Goal: Information Seeking & Learning: Learn about a topic

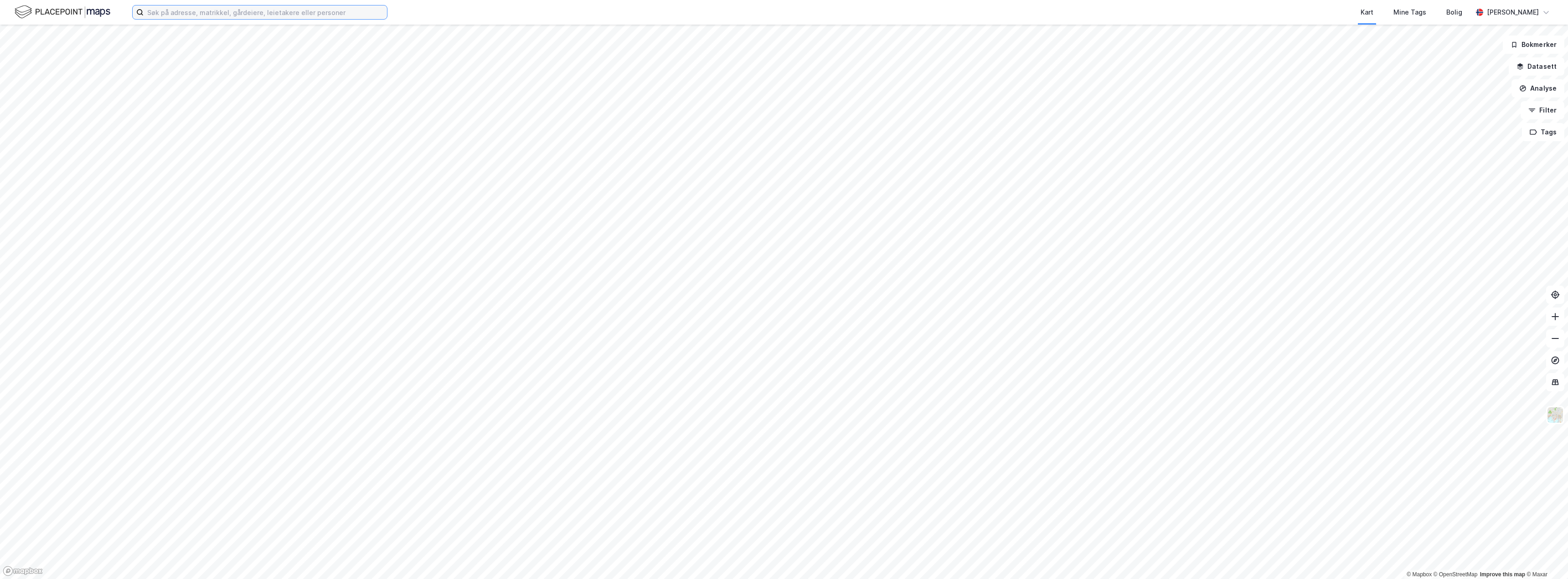
click at [239, 13] on input at bounding box center [265, 12] width 244 height 14
click at [1535, 63] on button "Datasett" at bounding box center [1536, 67] width 56 height 18
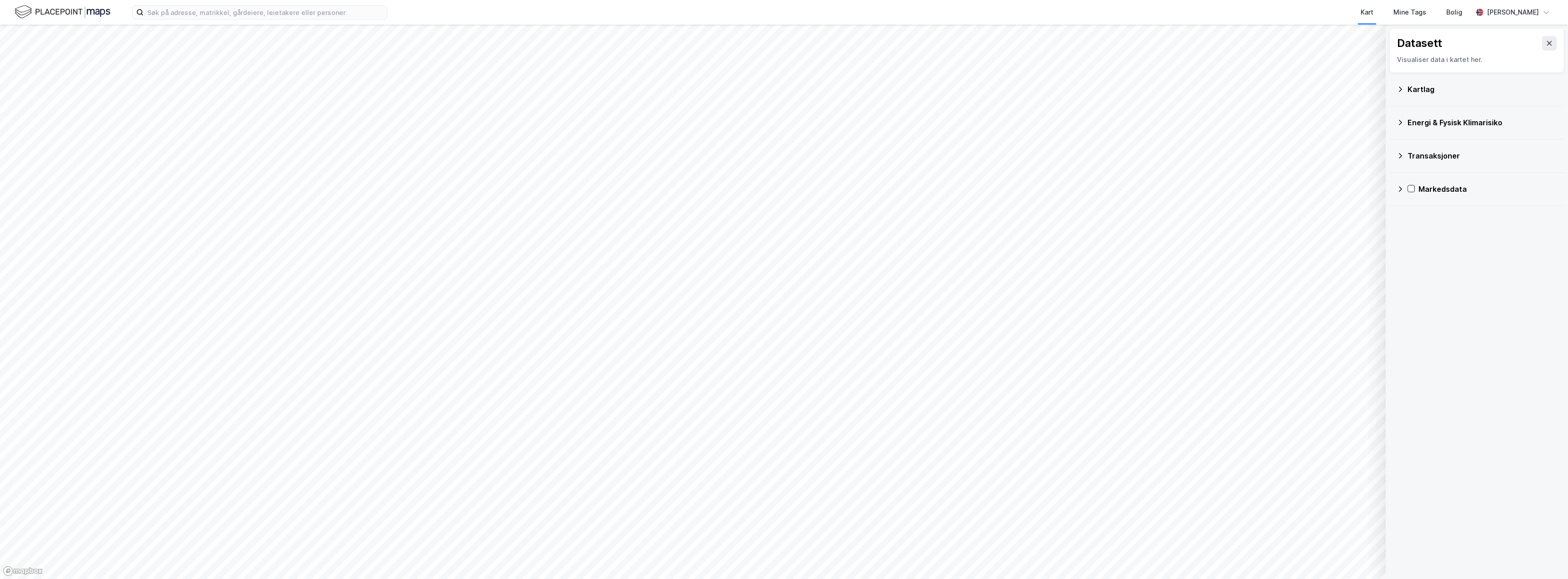
click at [1398, 190] on icon at bounding box center [1400, 189] width 8 height 8
click at [1424, 233] on icon at bounding box center [1423, 232] width 5 height 3
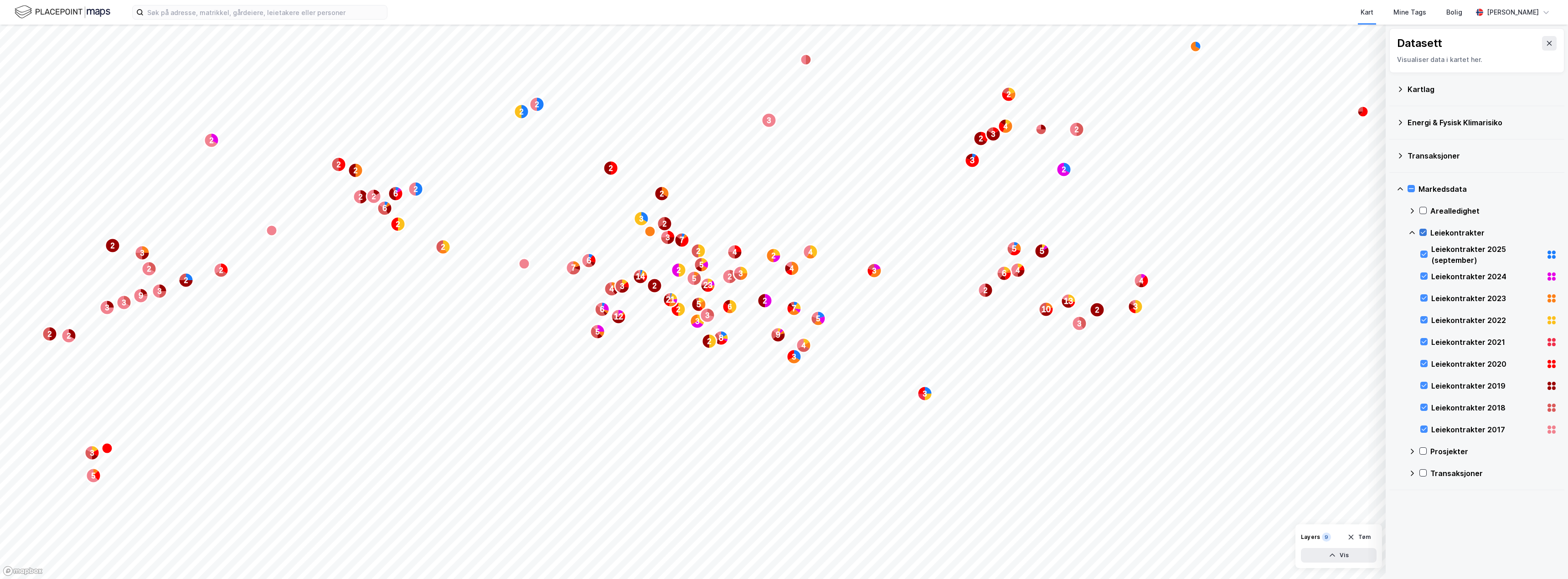
click at [1421, 233] on icon at bounding box center [1423, 232] width 5 height 3
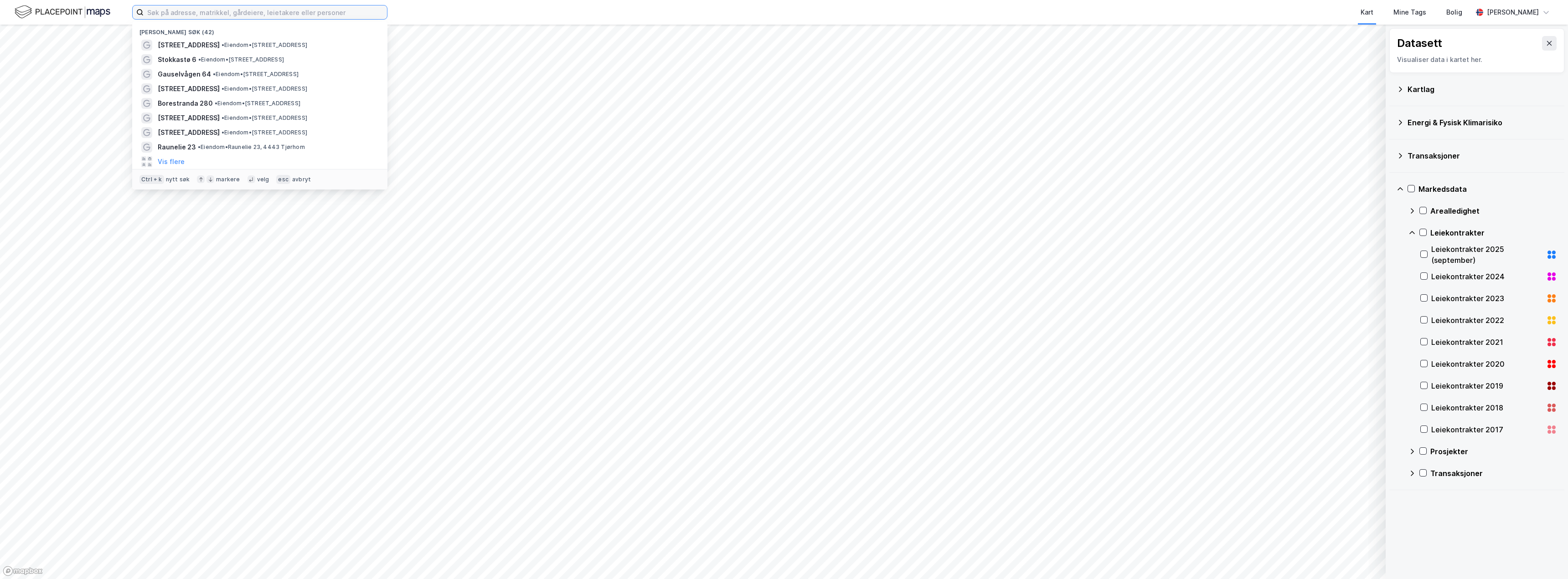
click at [256, 13] on input at bounding box center [265, 12] width 244 height 14
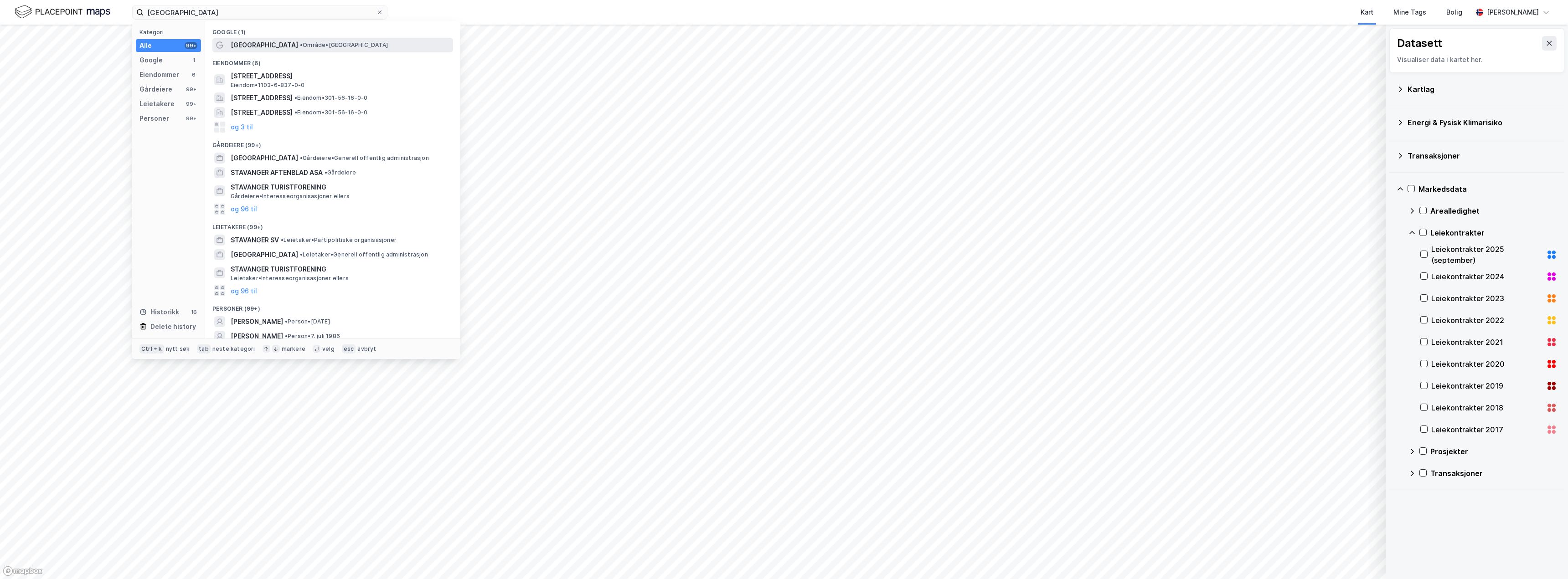
click at [346, 47] on div "[GEOGRAPHIC_DATA] • Område • [GEOGRAPHIC_DATA]" at bounding box center [341, 45] width 221 height 11
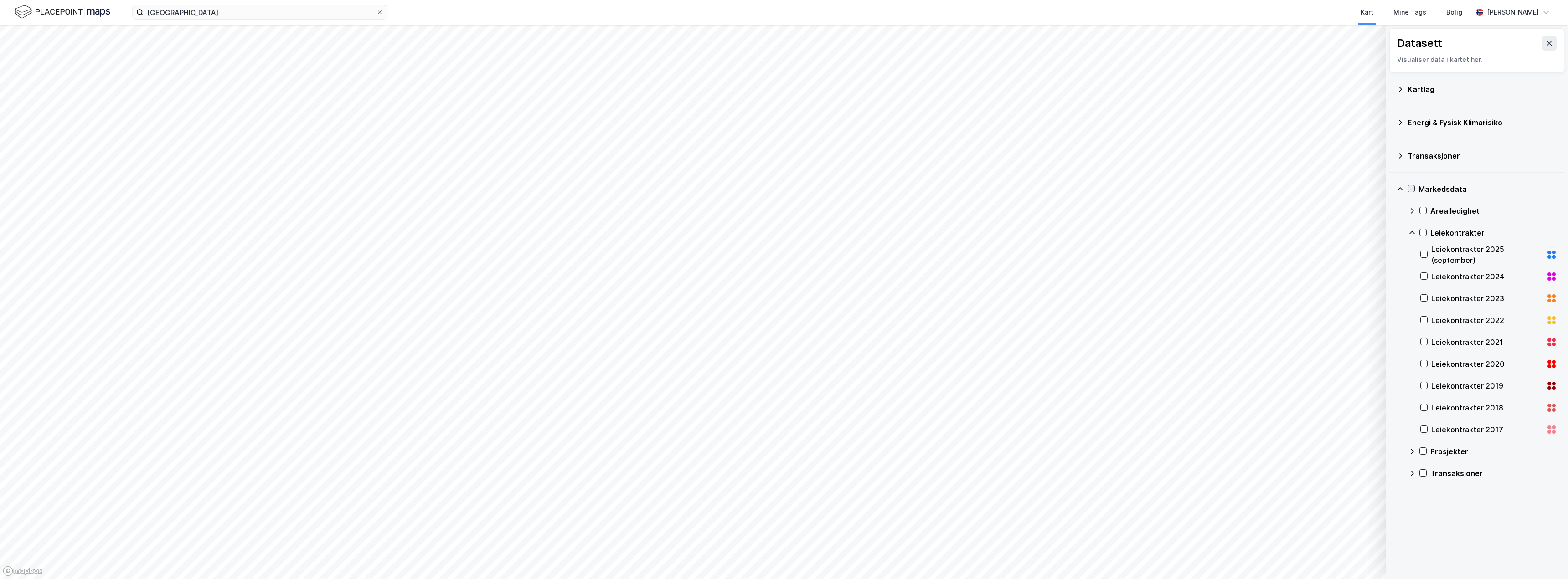
click at [1412, 188] on icon at bounding box center [1411, 189] width 5 height 3
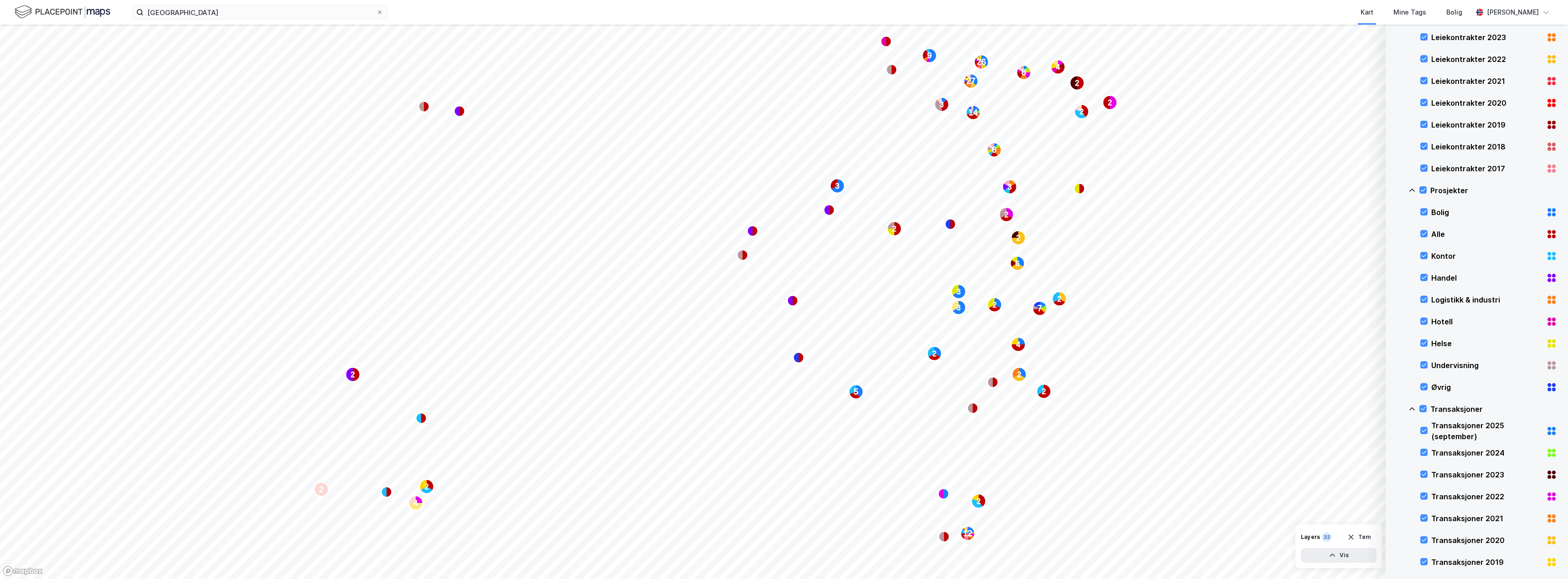
scroll to position [281, 0]
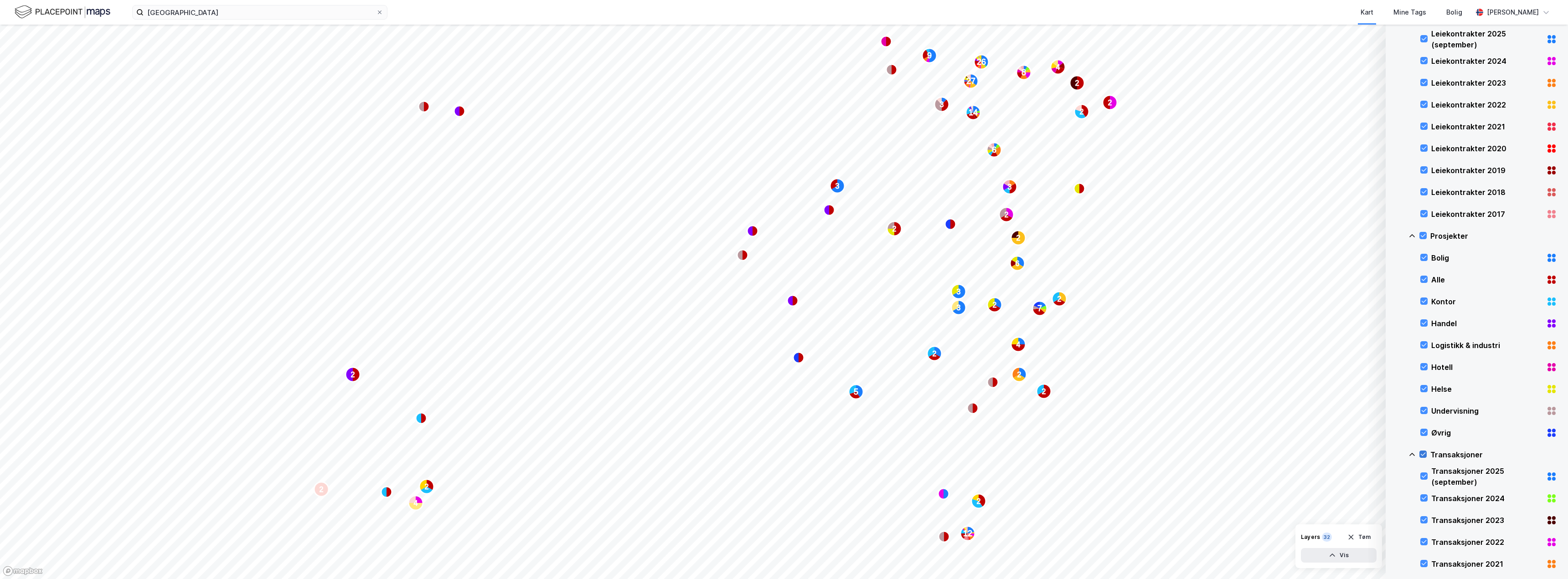
click at [1422, 454] on icon at bounding box center [1423, 454] width 6 height 6
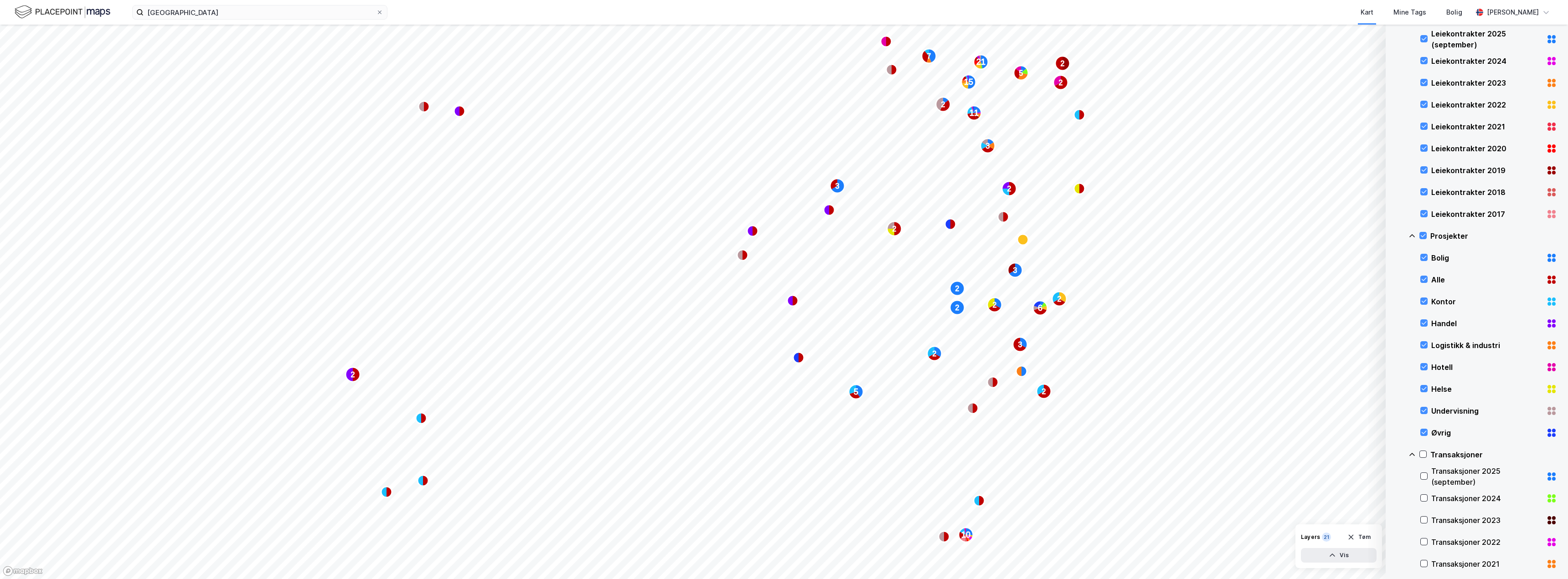
click at [1412, 237] on icon at bounding box center [1412, 236] width 8 height 8
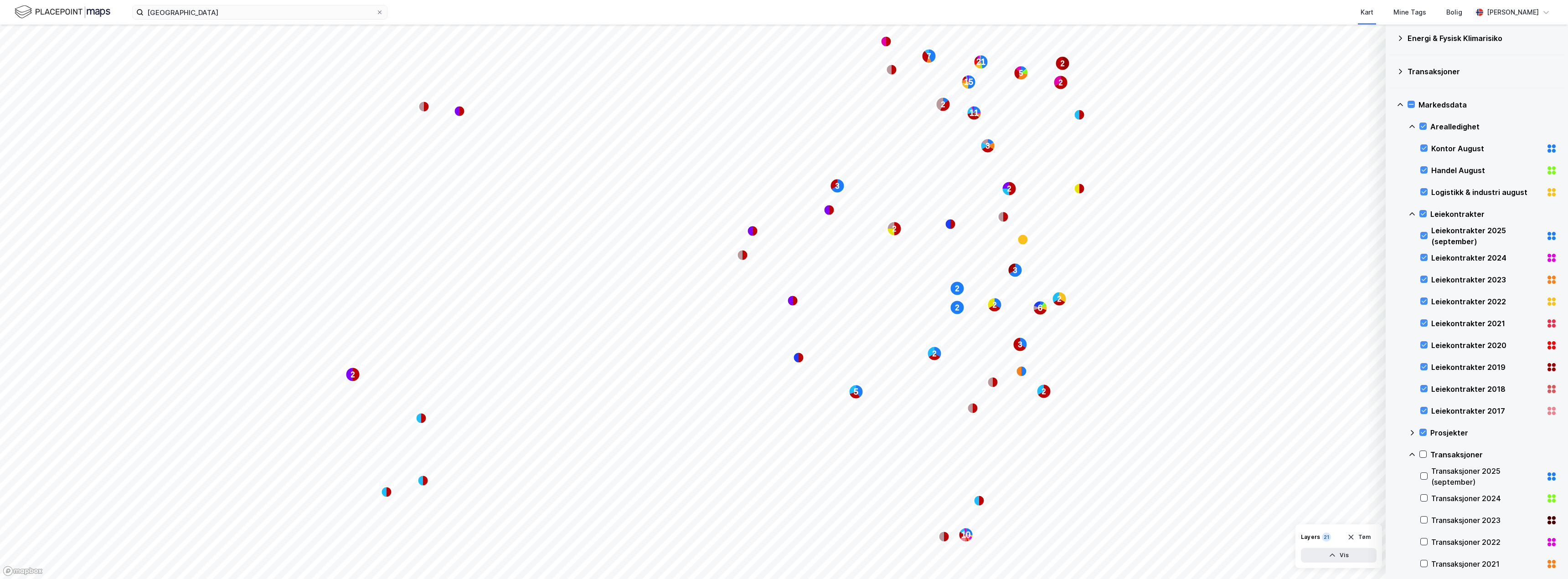
scroll to position [0, 0]
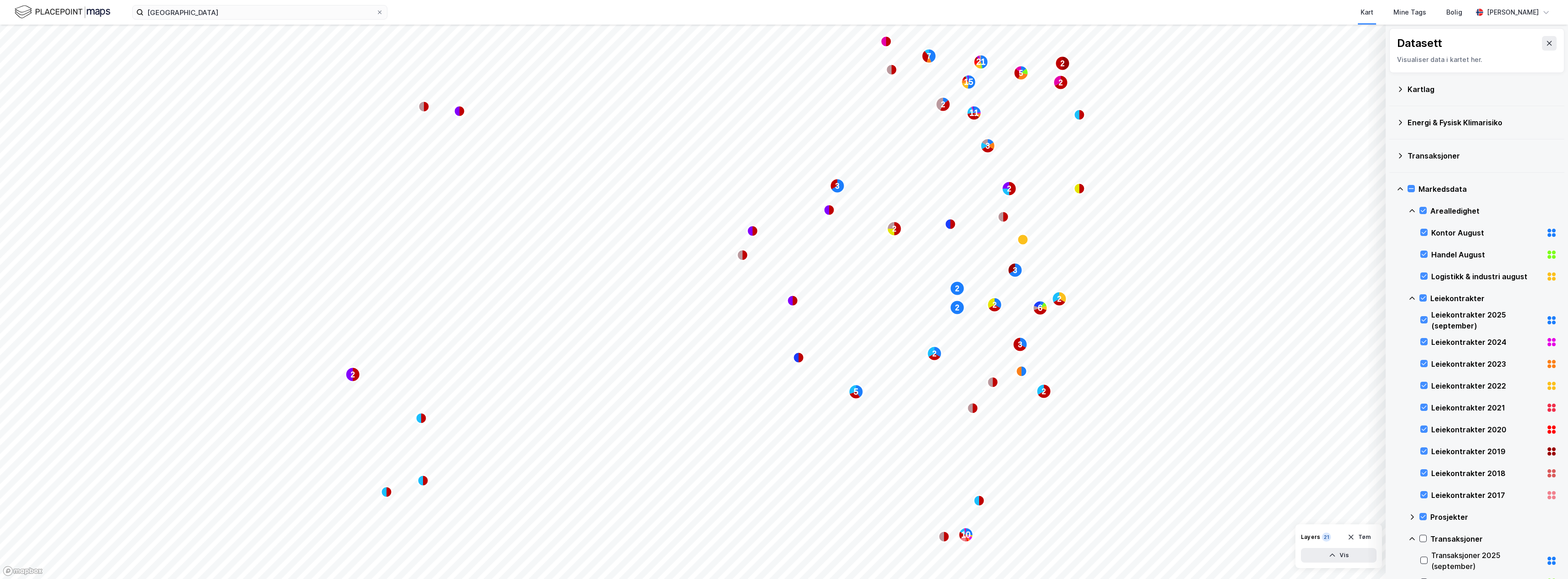
click at [1401, 88] on icon at bounding box center [1400, 89] width 8 height 8
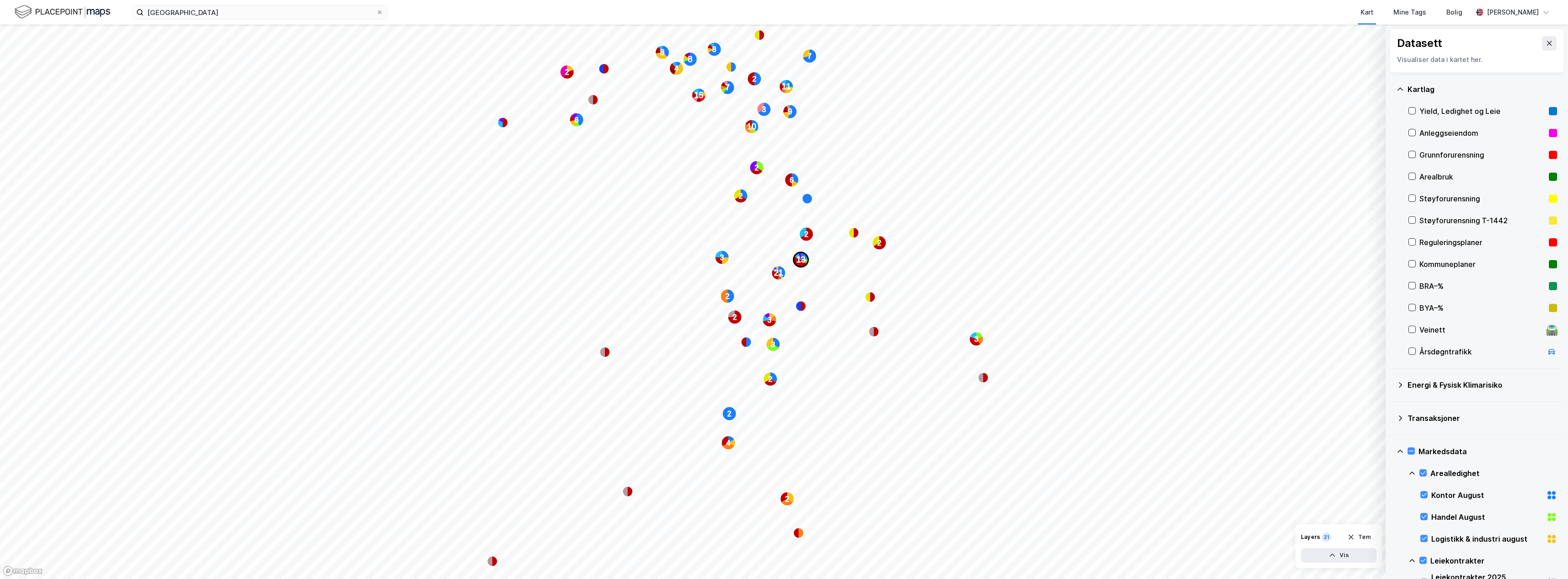
click at [802, 261] on text "13" at bounding box center [801, 259] width 9 height 9
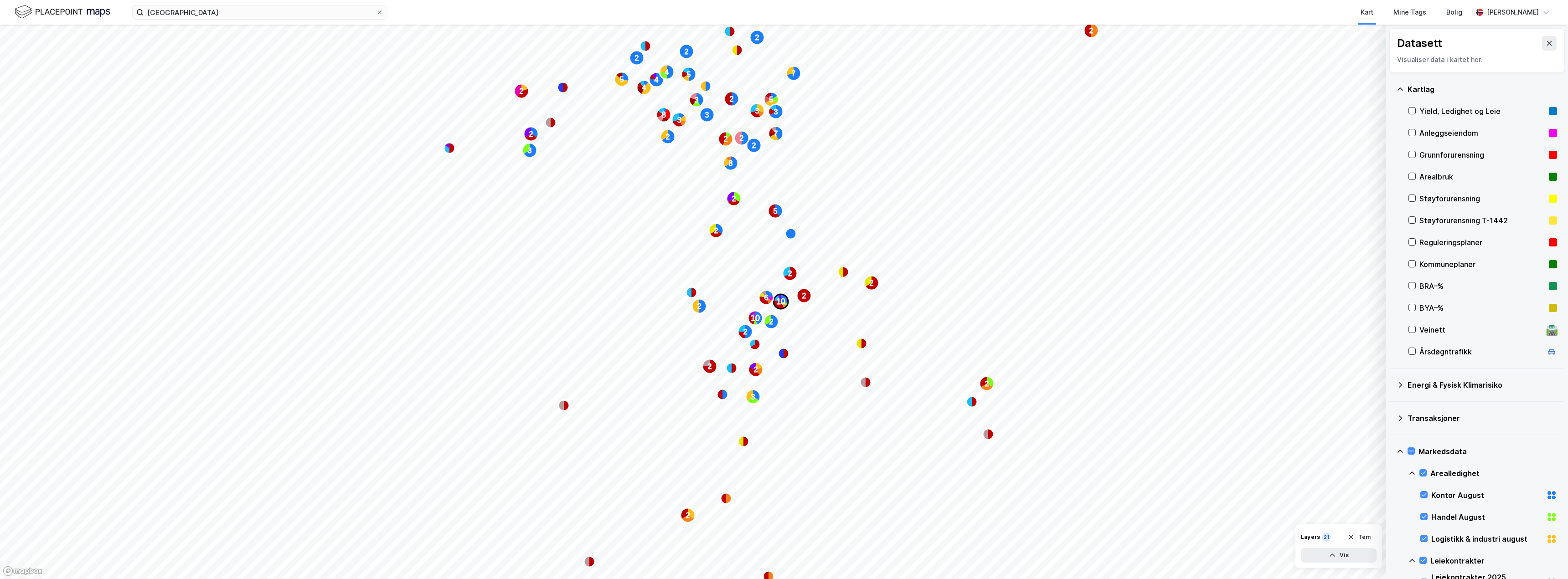
click at [779, 302] on text "10" at bounding box center [781, 302] width 9 height 9
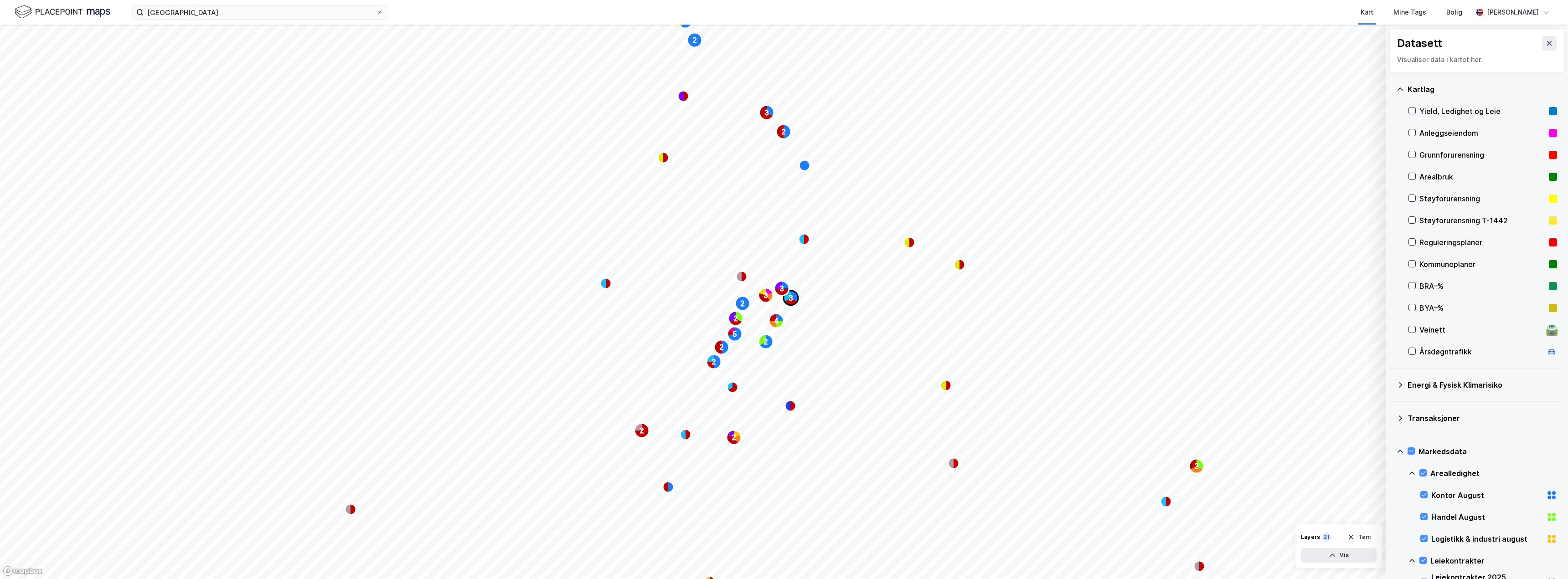
click at [792, 300] on text "3" at bounding box center [790, 298] width 4 height 8
click at [779, 321] on icon "Map marker" at bounding box center [780, 324] width 8 height 8
click at [724, 300] on icon at bounding box center [727, 303] width 8 height 8
click at [724, 303] on icon at bounding box center [727, 303] width 8 height 8
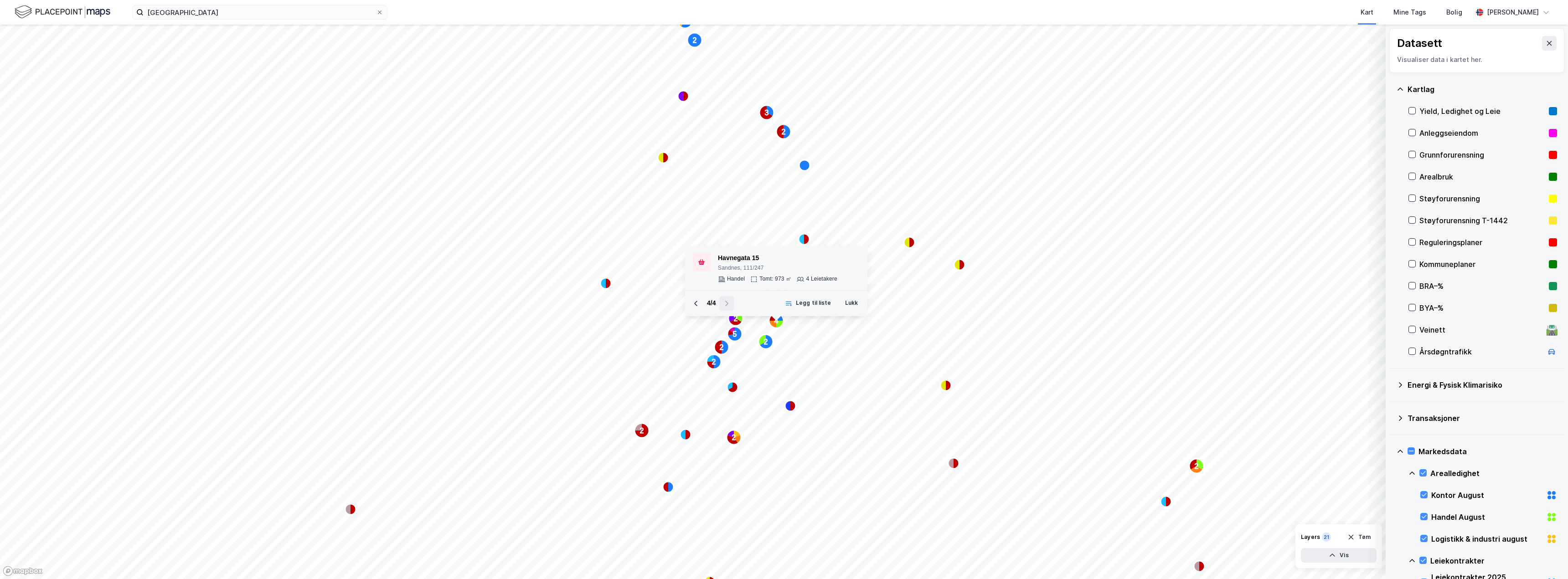
click at [821, 278] on div "4 Leietakere" at bounding box center [821, 280] width 31 height 8
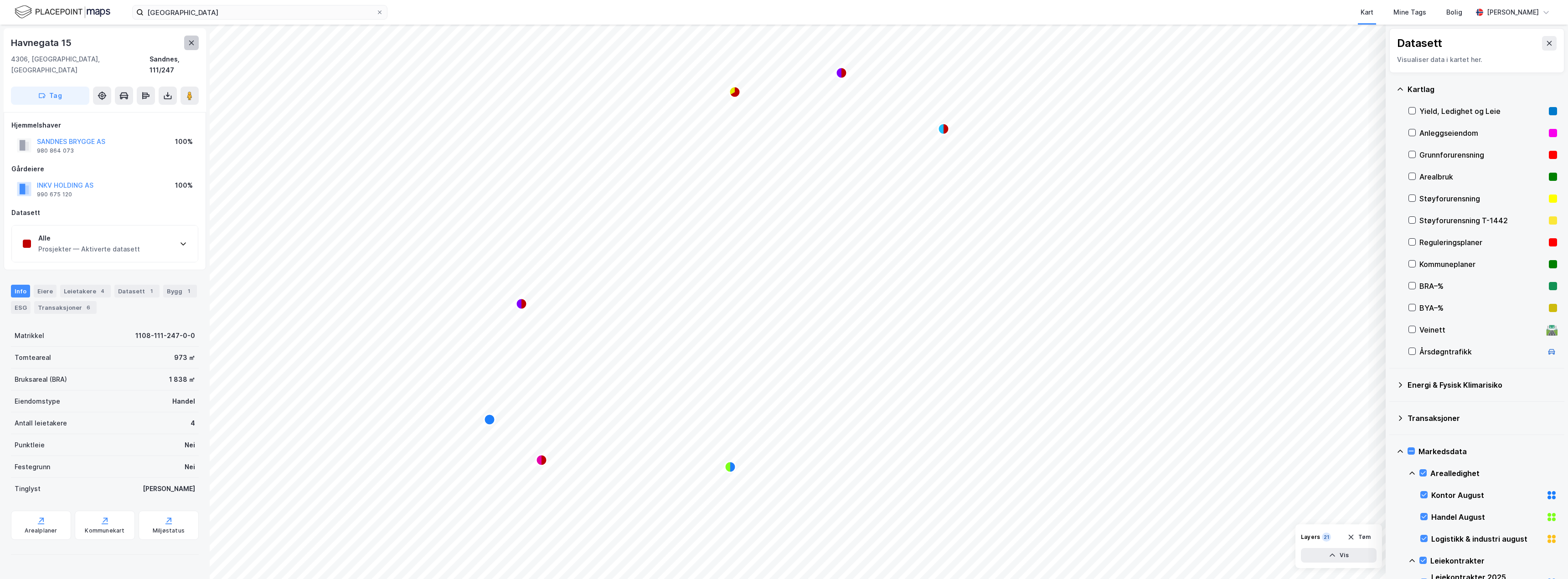
click at [188, 43] on icon at bounding box center [191, 43] width 8 height 8
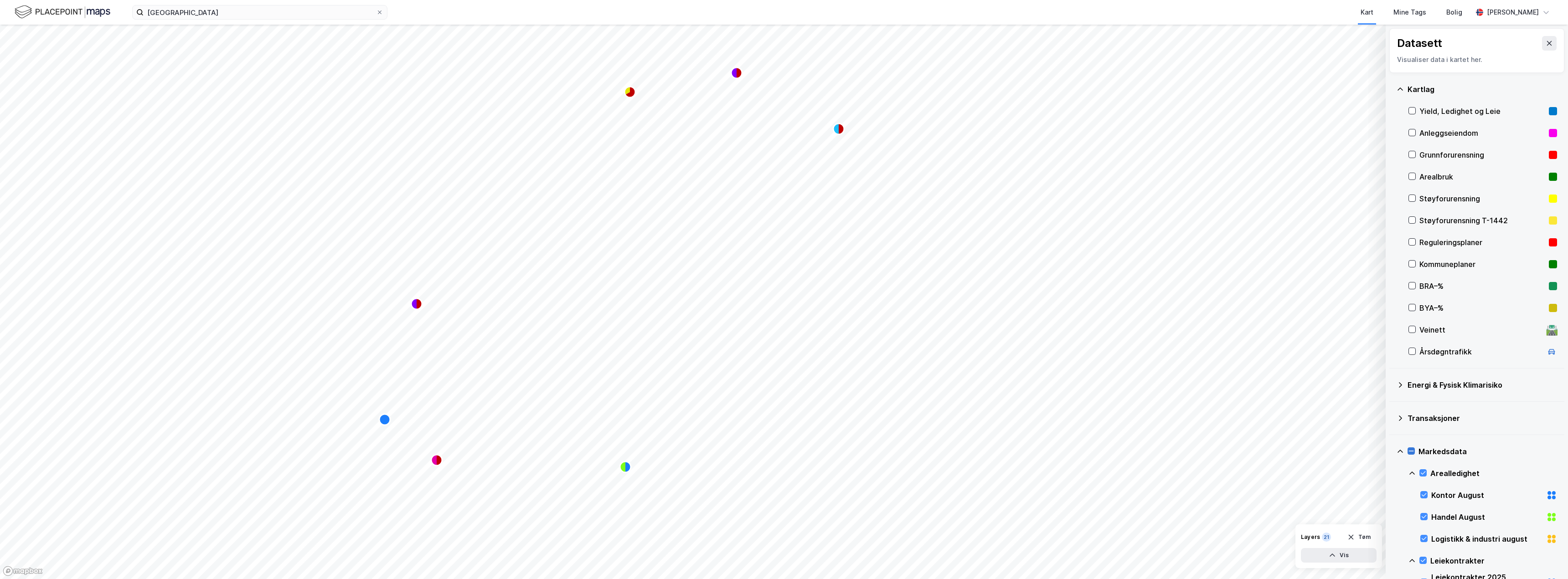
click at [1410, 451] on icon at bounding box center [1411, 451] width 6 height 6
click at [1400, 451] on icon at bounding box center [1400, 451] width 8 height 8
click at [1407, 450] on div "Markedsdata" at bounding box center [1476, 451] width 160 height 22
click at [1411, 451] on icon at bounding box center [1411, 451] width 6 height 6
click at [1413, 108] on icon at bounding box center [1411, 110] width 6 height 6
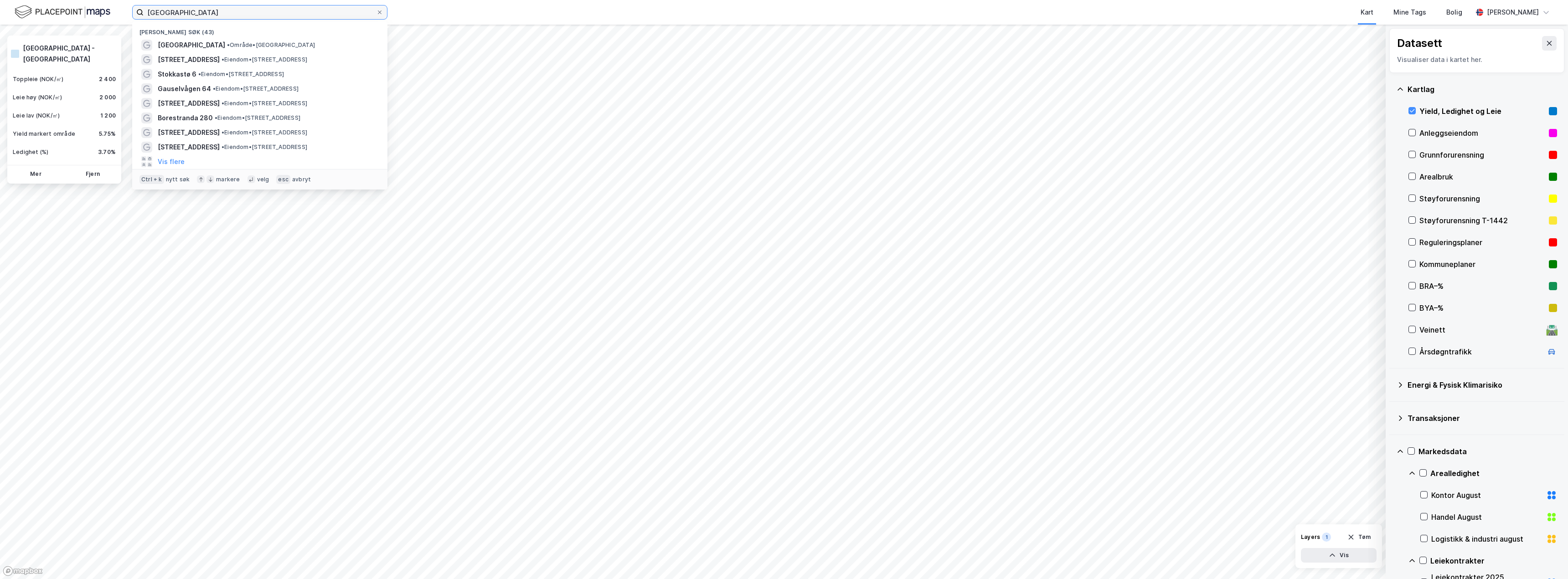
drag, startPoint x: 197, startPoint y: 14, endPoint x: 101, endPoint y: 12, distance: 96.0
click at [101, 11] on div "stavanger Nylige søk (43) [GEOGRAPHIC_DATA] • Område • [STREET_ADDRESS] • Eiend…" at bounding box center [784, 12] width 1568 height 25
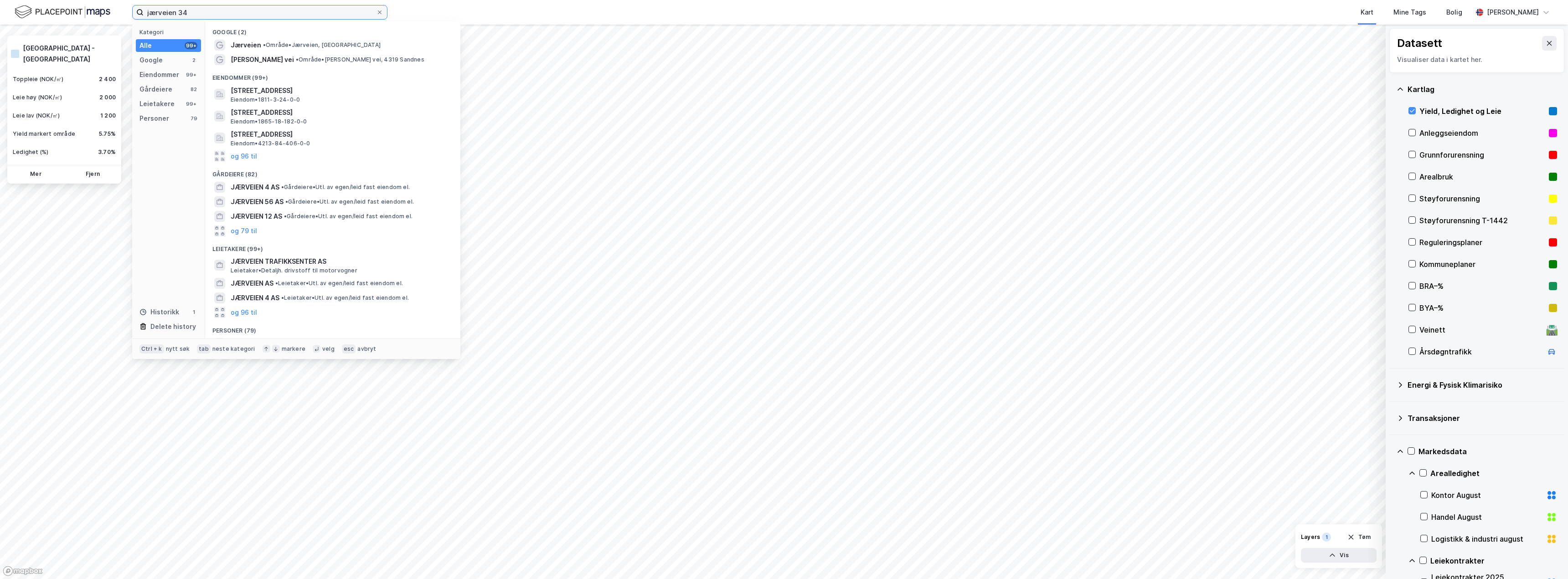
type input "jærveien 34"
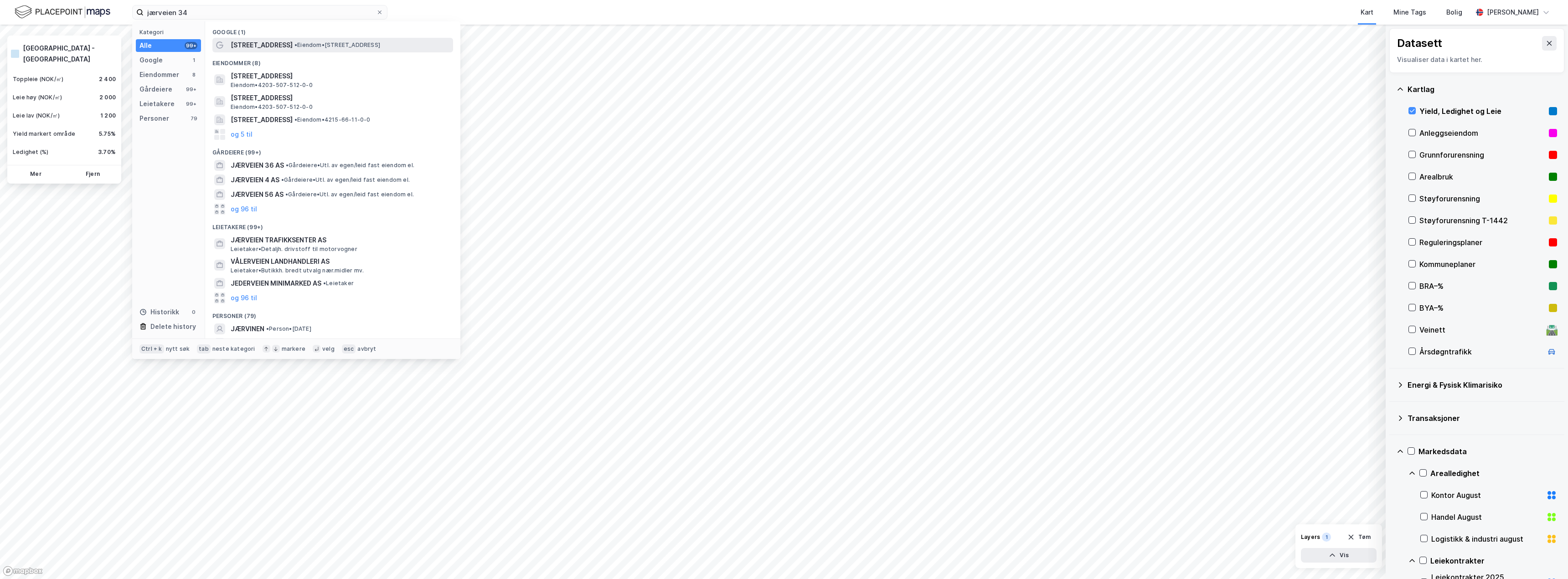
click at [244, 49] on span "[STREET_ADDRESS]" at bounding box center [262, 45] width 62 height 11
